Goal: Task Accomplishment & Management: Manage account settings

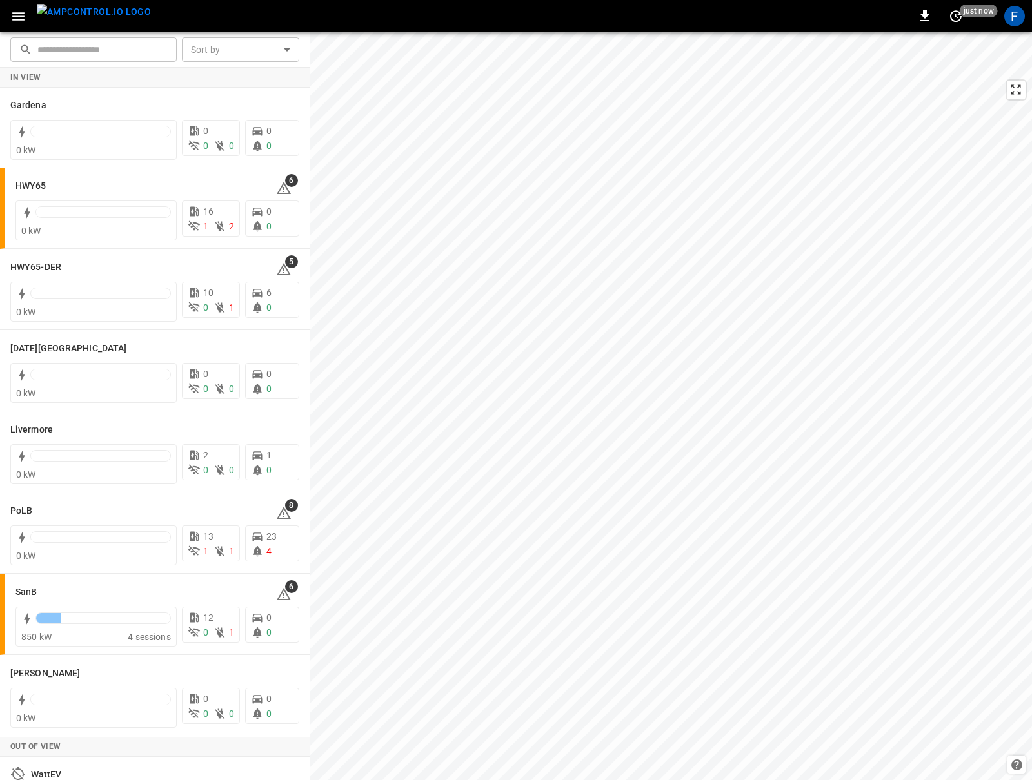
click at [21, 28] on div "0 just now F" at bounding box center [516, 16] width 1032 height 32
click at [1013, 12] on div "F" at bounding box center [1014, 16] width 21 height 21
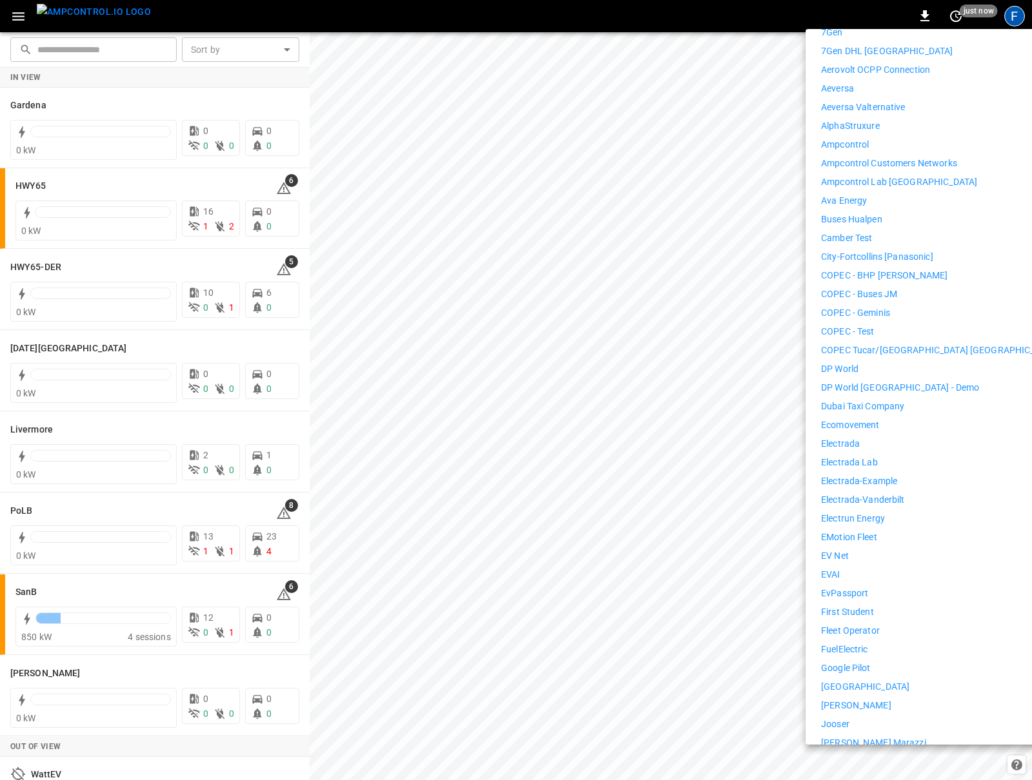
scroll to position [501, 0]
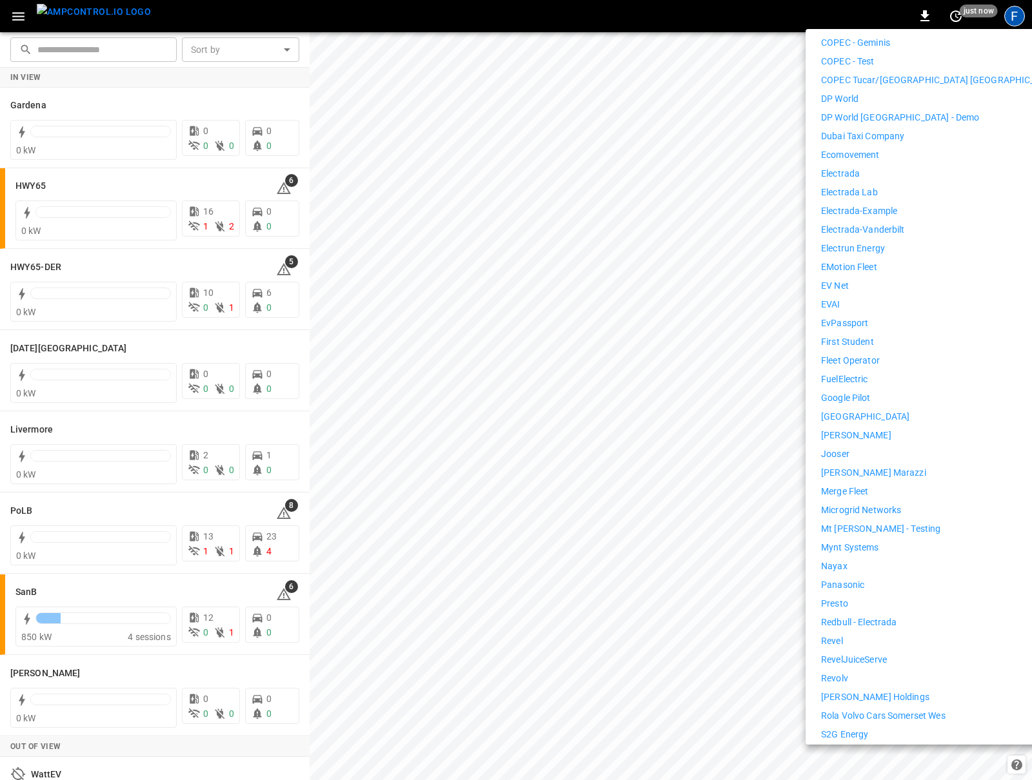
click at [852, 638] on li "Revel" at bounding box center [939, 642] width 237 height 14
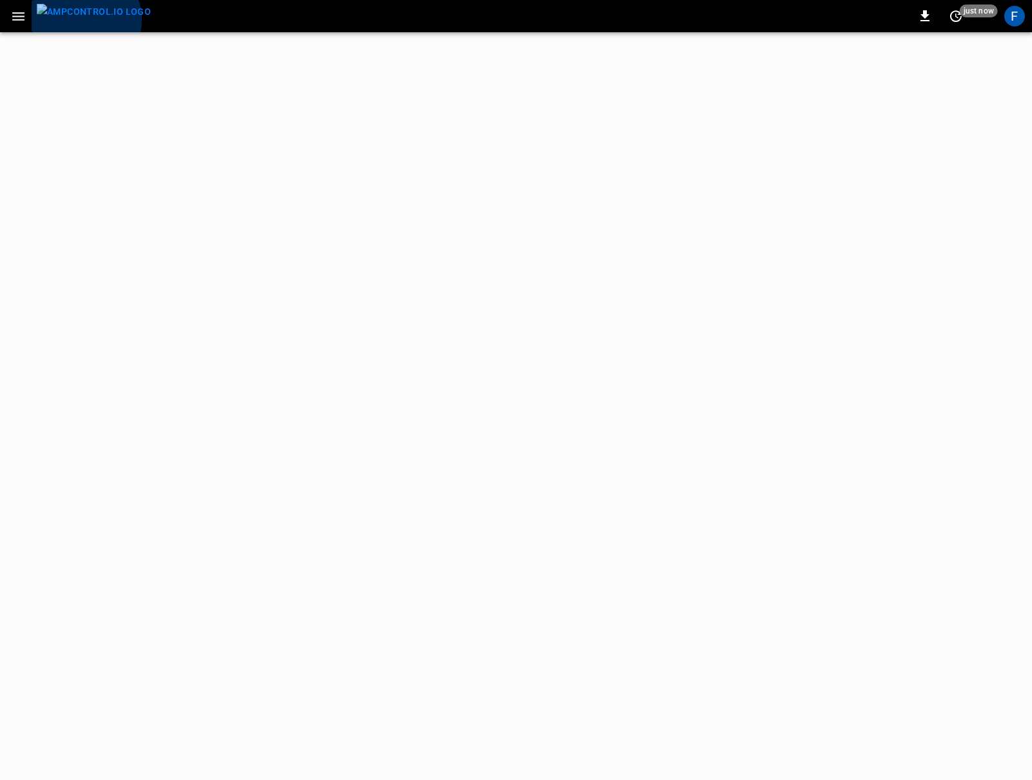
click at [84, 19] on img "menu" at bounding box center [94, 12] width 114 height 16
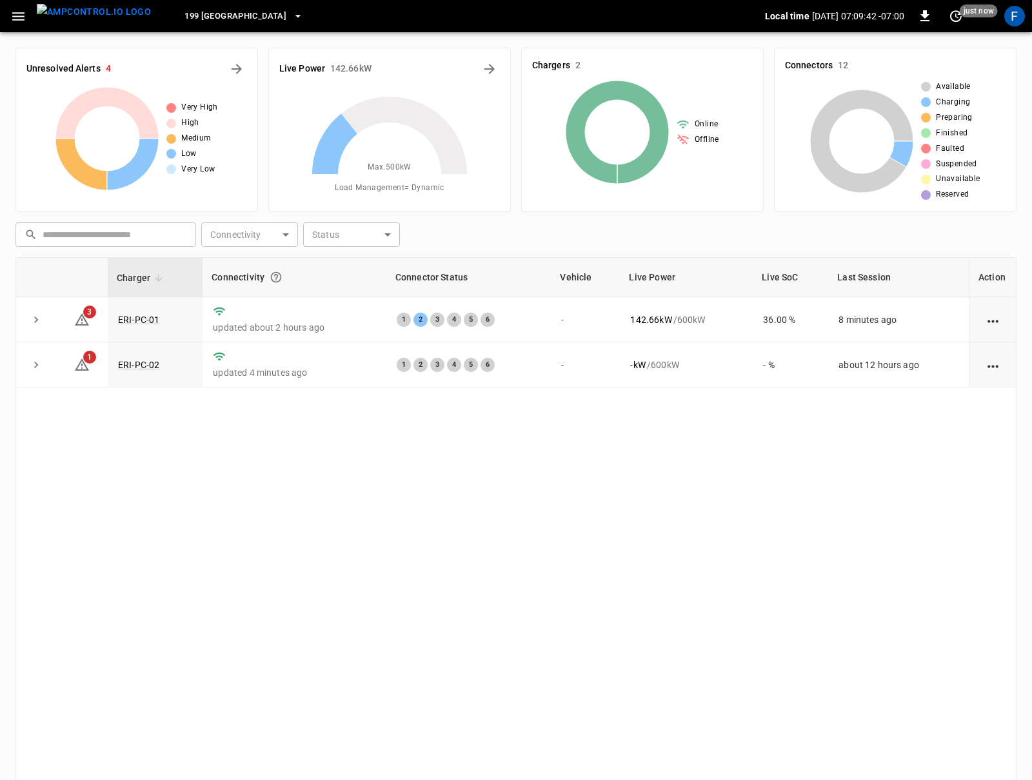
click at [23, 17] on icon "button" at bounding box center [18, 16] width 16 height 16
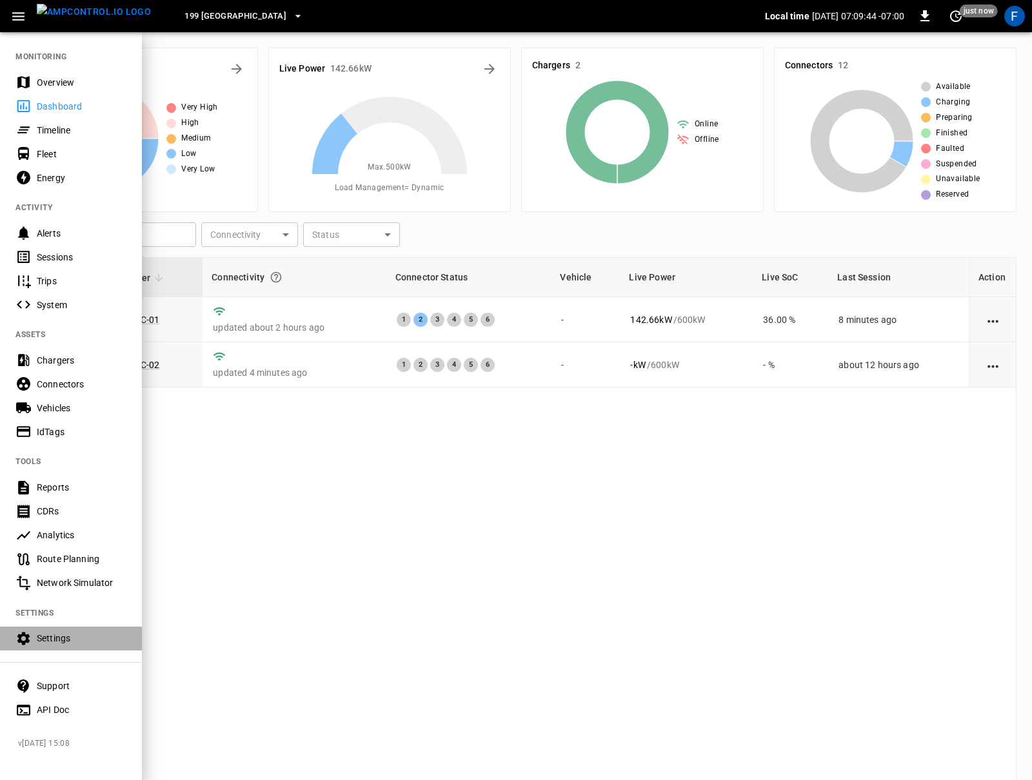
click at [84, 632] on div "Settings" at bounding box center [82, 638] width 90 height 13
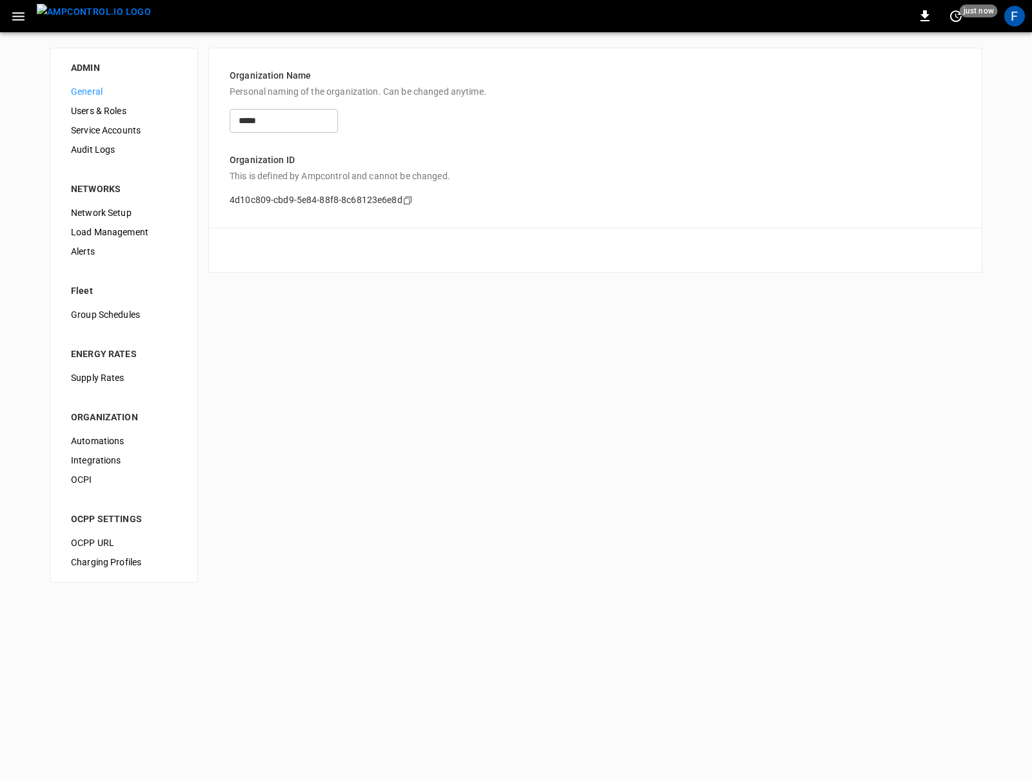
click at [117, 126] on span "Service Accounts" at bounding box center [124, 131] width 106 height 14
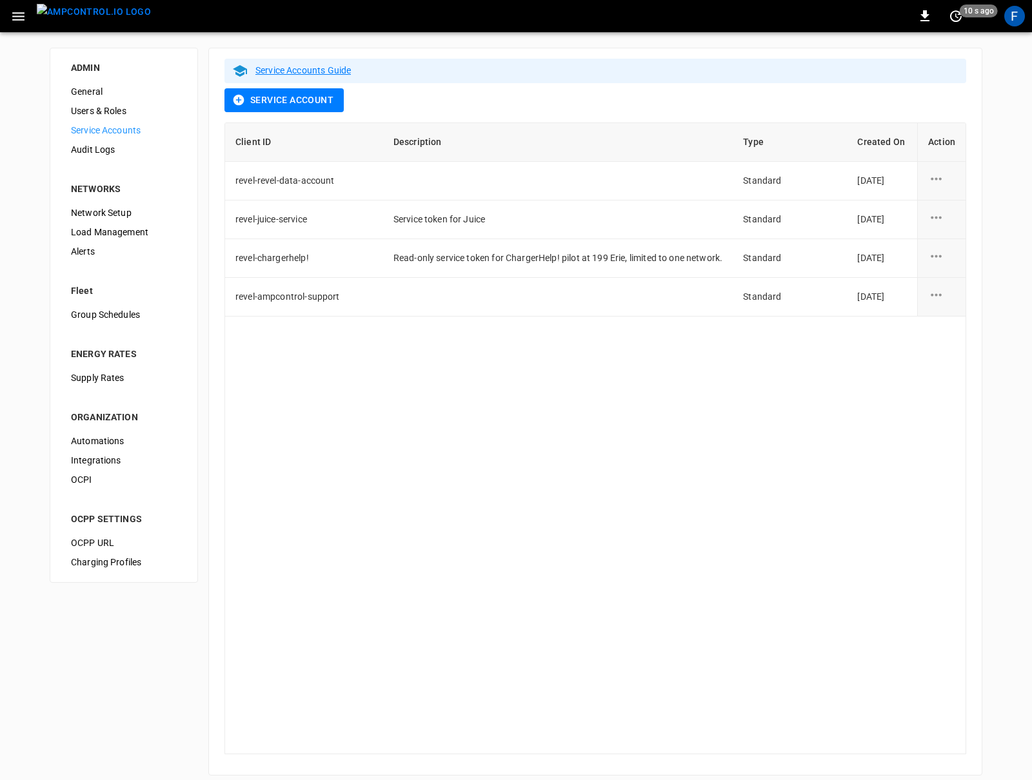
click at [323, 102] on button "Service Account" at bounding box center [283, 100] width 119 height 24
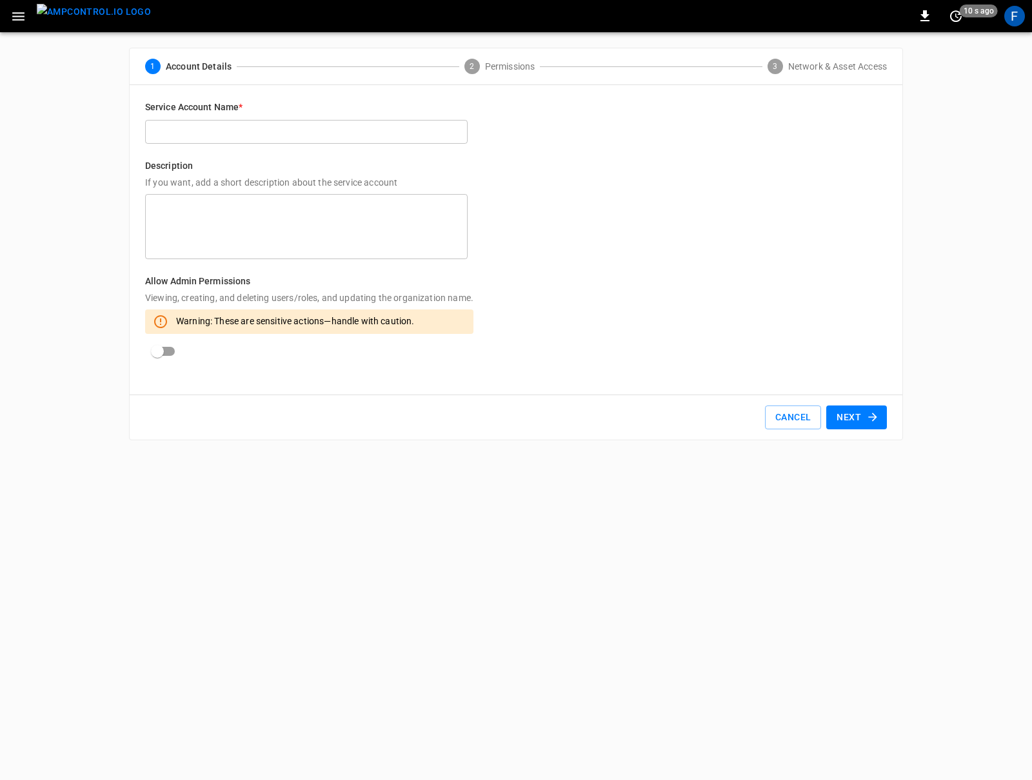
click at [315, 132] on input "text" at bounding box center [306, 132] width 322 height 24
type input "**********"
click at [878, 422] on icon "button" at bounding box center [872, 417] width 13 height 13
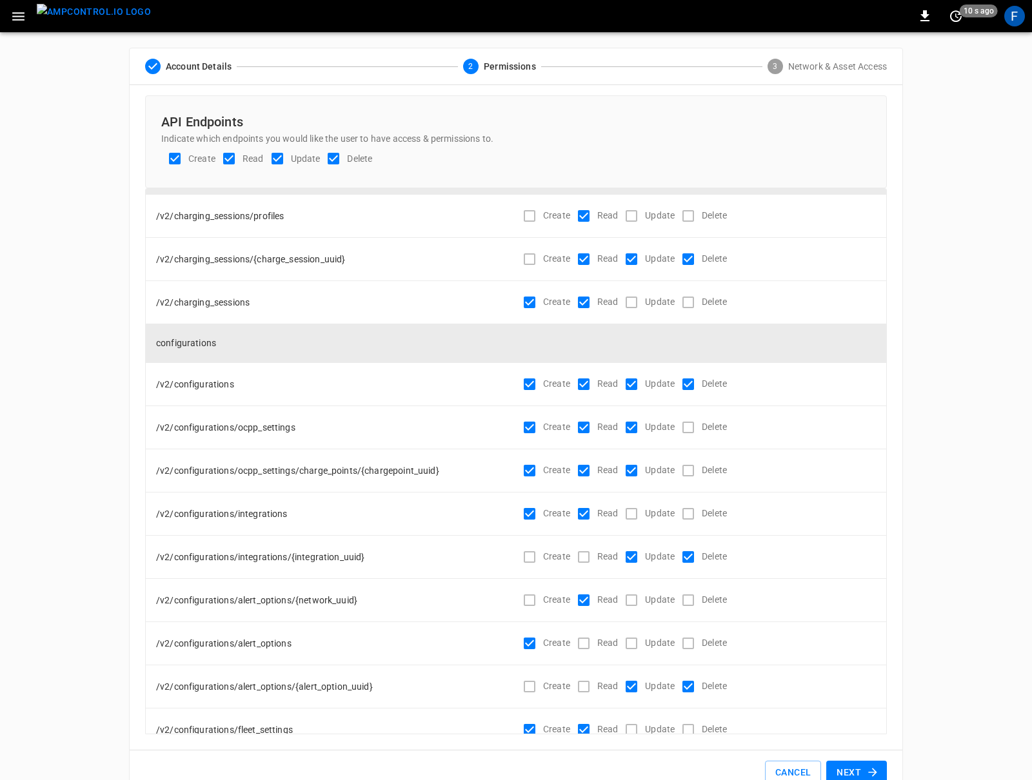
scroll to position [943, 0]
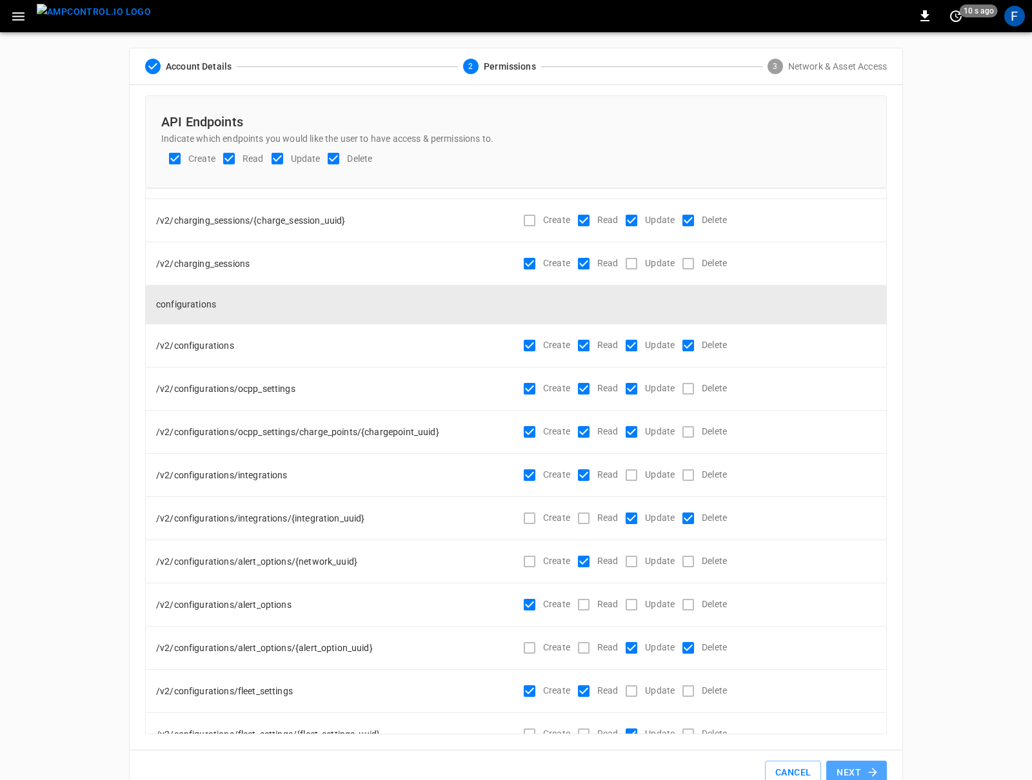
click at [855, 773] on button "Next" at bounding box center [856, 773] width 61 height 24
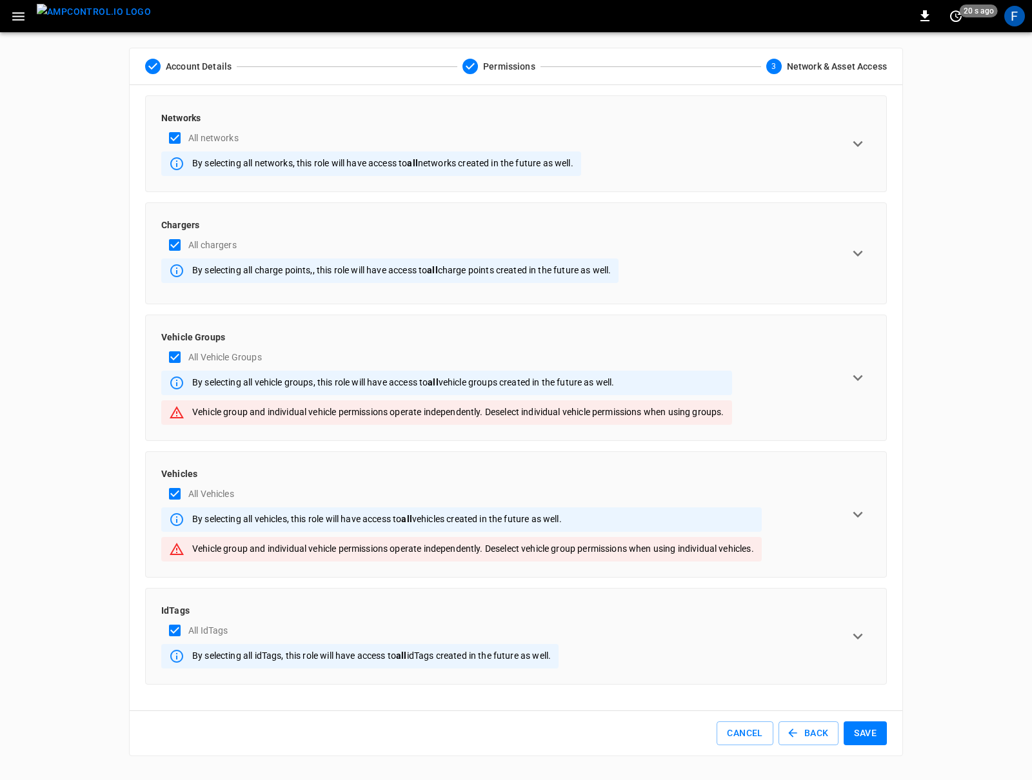
click at [876, 738] on button "Save" at bounding box center [864, 734] width 43 height 24
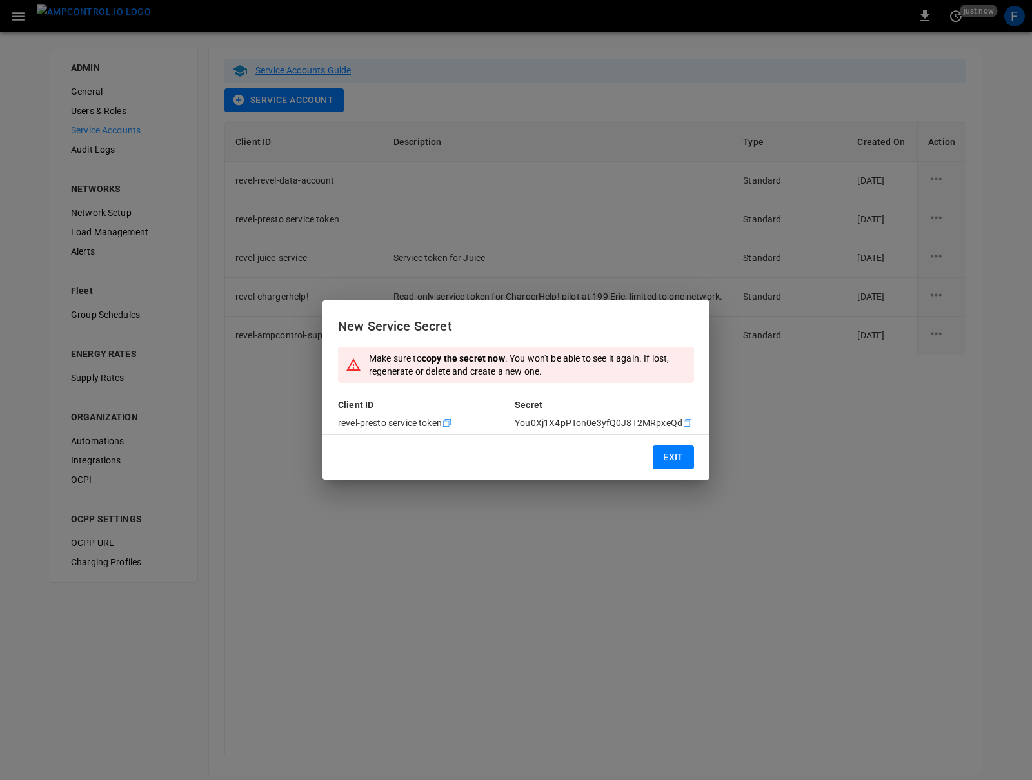
click at [451, 425] on icon "Copy" at bounding box center [447, 423] width 10 height 10
click at [688, 421] on icon "Copy" at bounding box center [687, 423] width 10 height 10
click at [669, 456] on button "Exit" at bounding box center [673, 458] width 41 height 24
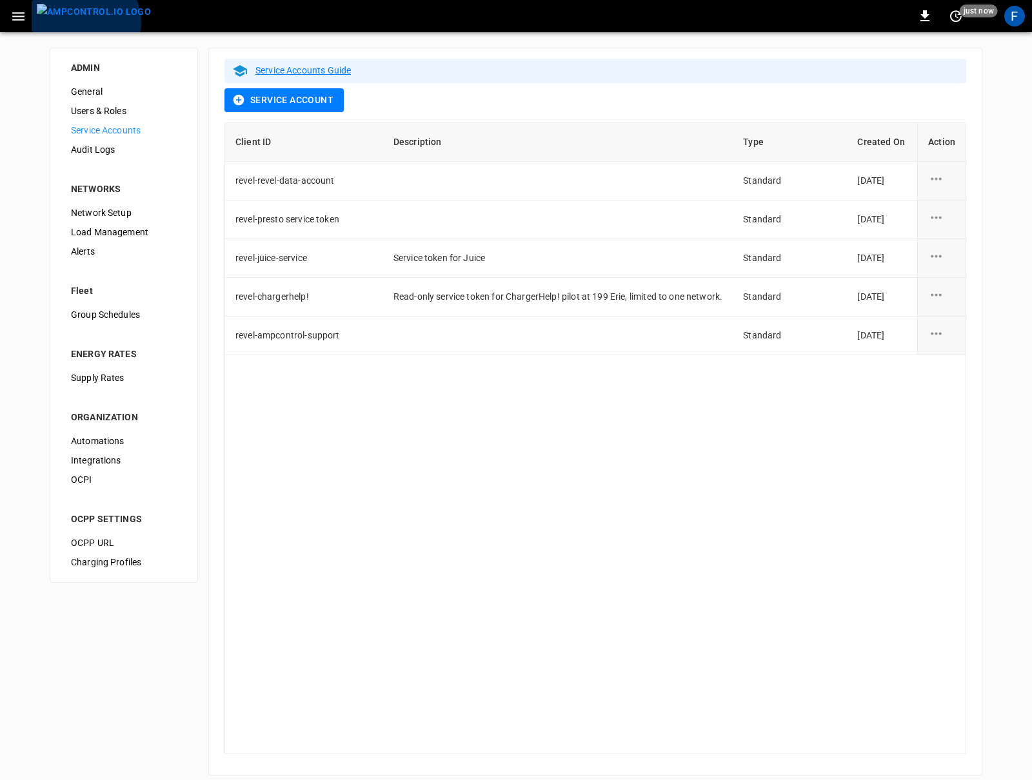
click at [83, 20] on img "menu" at bounding box center [94, 12] width 114 height 16
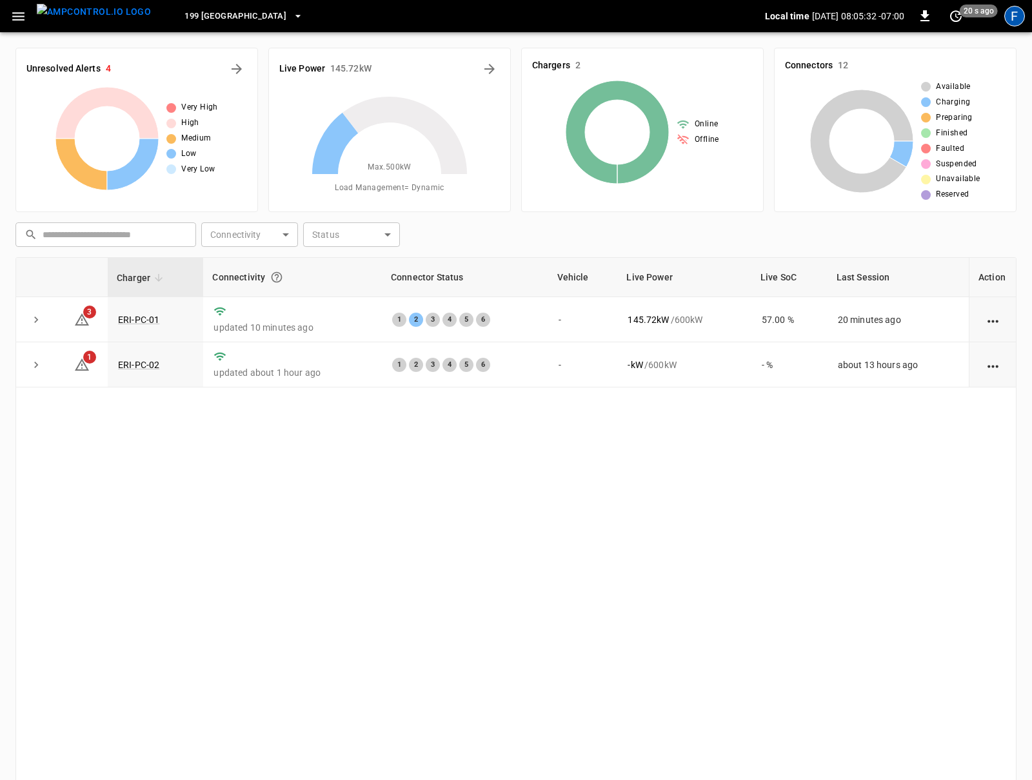
click at [1010, 21] on div "F" at bounding box center [1014, 16] width 21 height 21
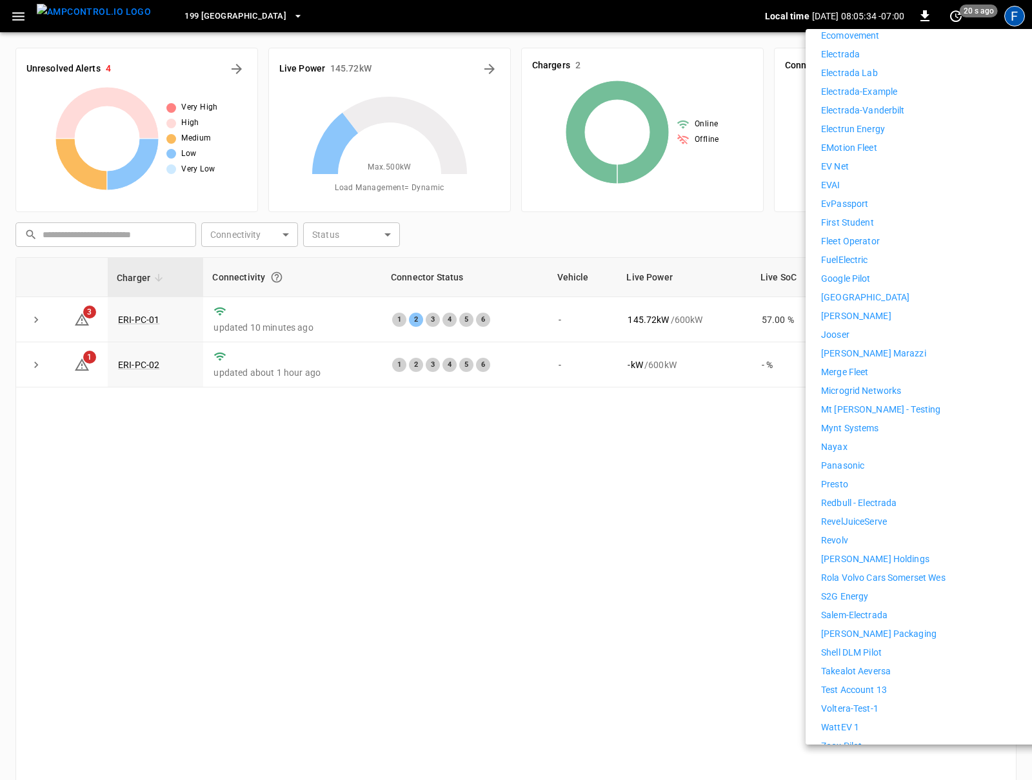
scroll to position [664, 0]
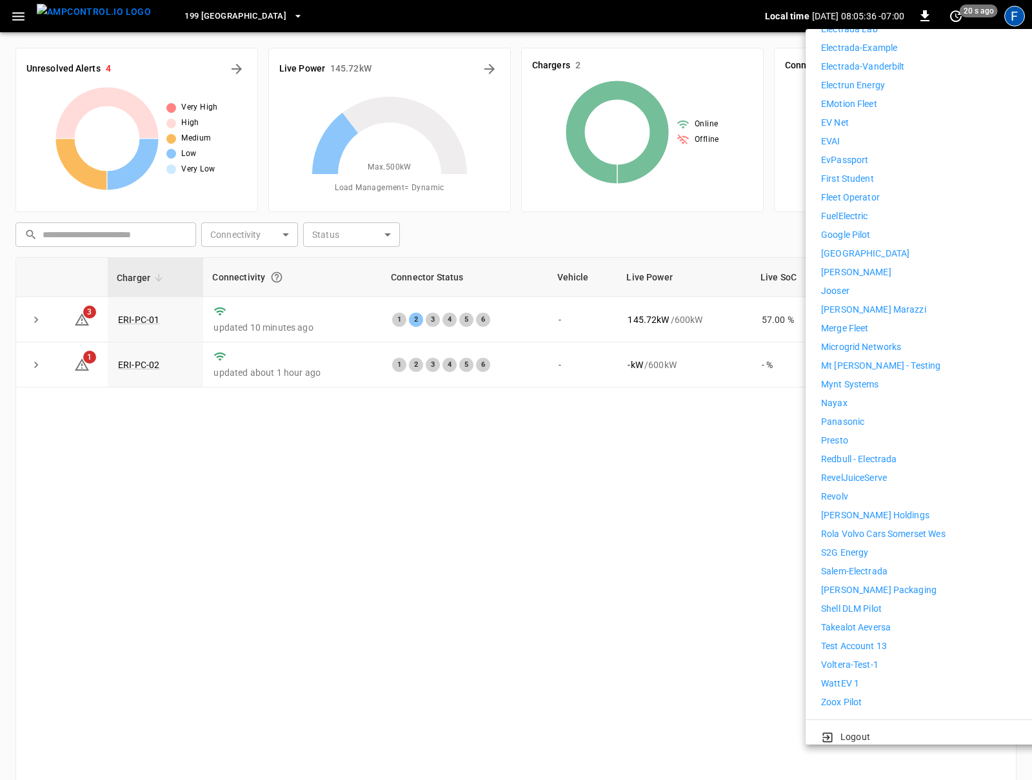
click at [852, 640] on p "Test Account 13" at bounding box center [854, 647] width 66 height 14
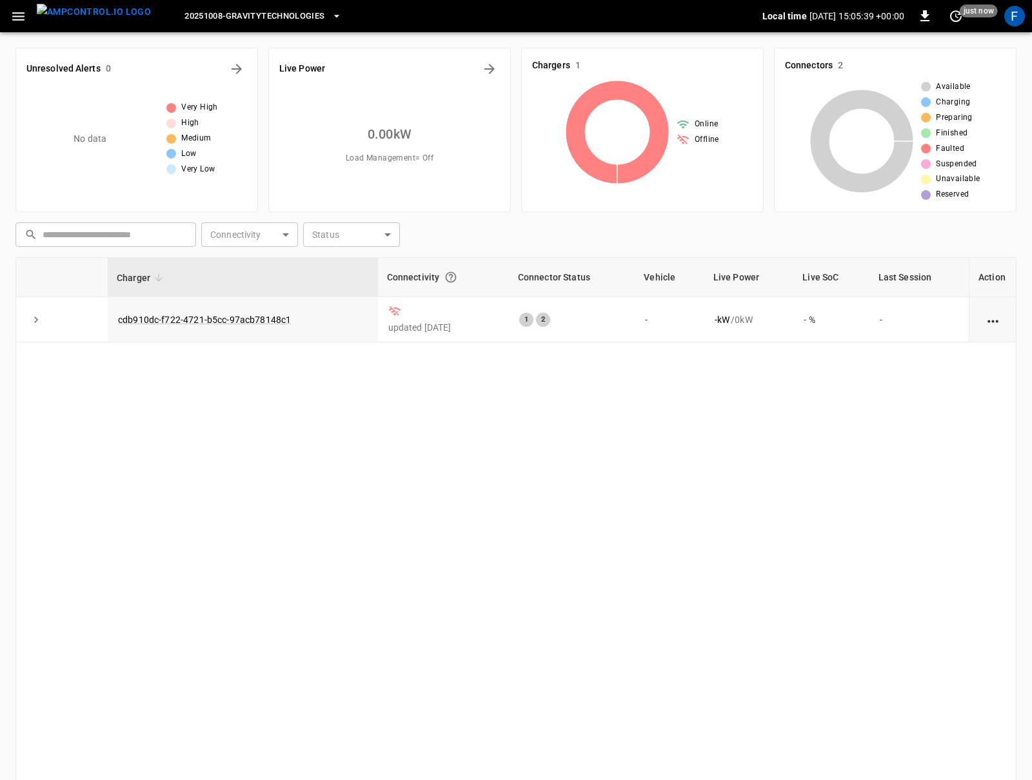
click at [265, 10] on span "20251008-GravityTechnologies" at bounding box center [254, 16] width 140 height 15
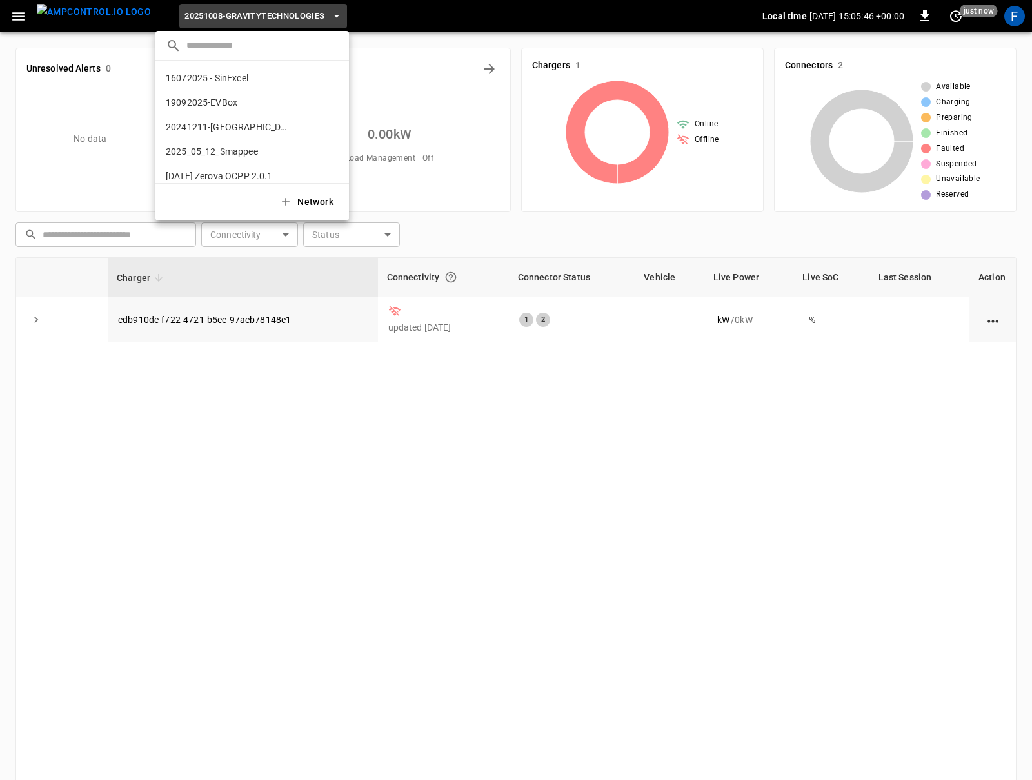
click at [1009, 17] on div at bounding box center [516, 390] width 1032 height 780
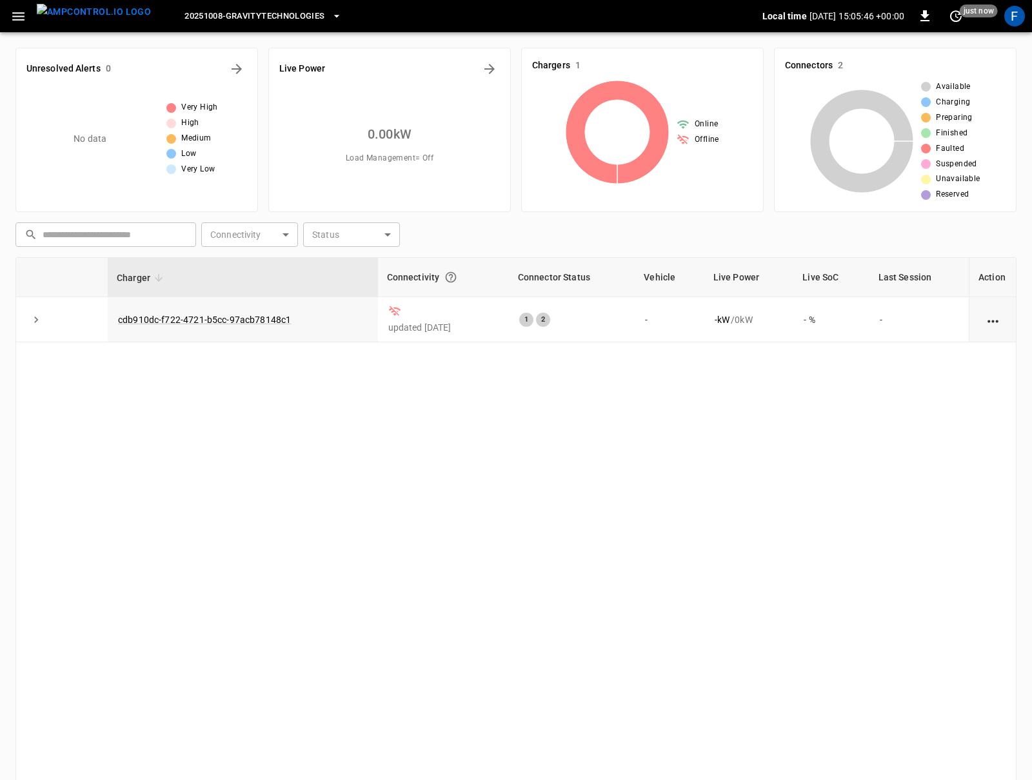
click at [1014, 21] on div "F" at bounding box center [1014, 16] width 21 height 21
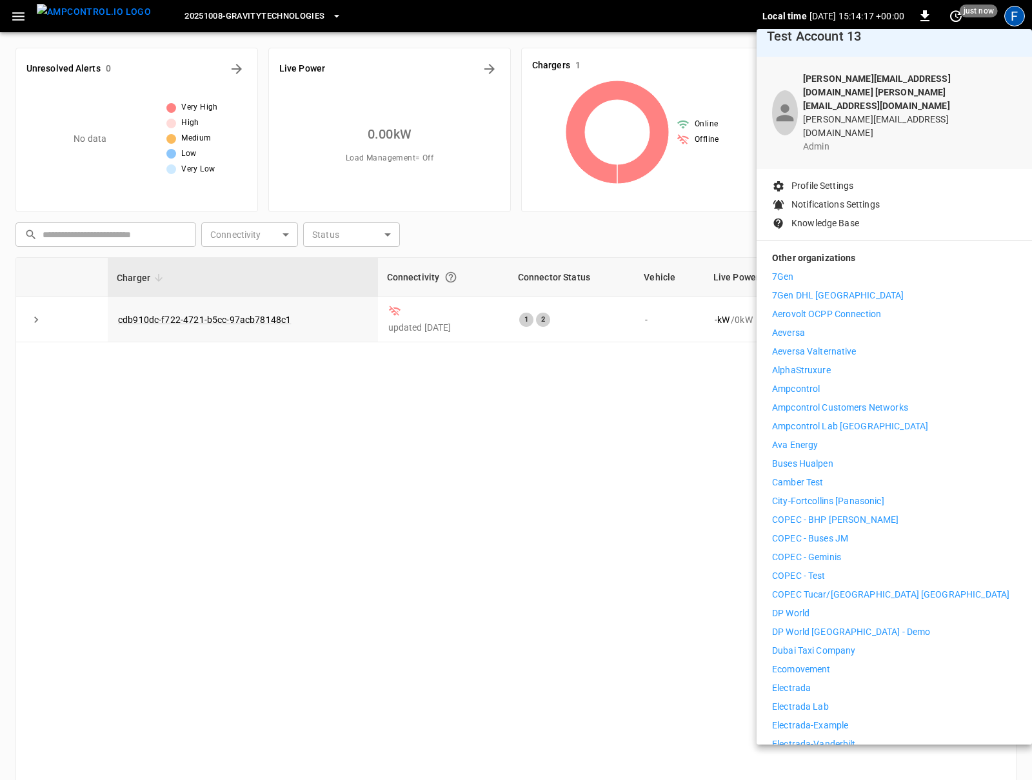
scroll to position [14, 0]
click at [873, 400] on p "Ampcontrol Customers Networks" at bounding box center [840, 407] width 136 height 14
